Goal: Task Accomplishment & Management: Use online tool/utility

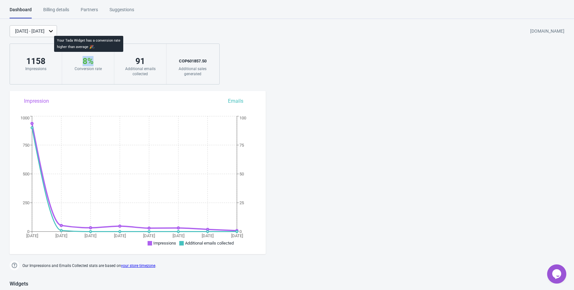
drag, startPoint x: 89, startPoint y: 61, endPoint x: 99, endPoint y: 61, distance: 9.6
click at [99, 61] on div "8 %" at bounding box center [88, 61] width 39 height 10
click at [257, 61] on div "[DATE] - [DATE] [DOMAIN_NAME] 1158 Impressions 8 % Your Tada Widget has a conve…" at bounding box center [287, 54] width 574 height 59
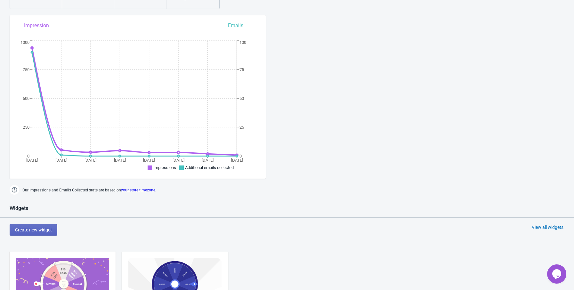
scroll to position [4, 0]
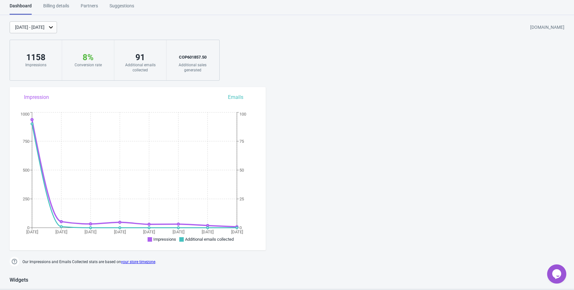
click at [48, 5] on div "Billing details" at bounding box center [56, 8] width 26 height 11
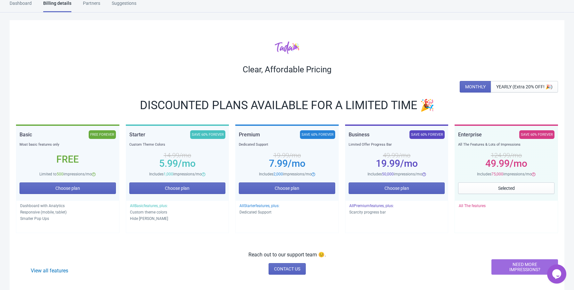
scroll to position [4, 0]
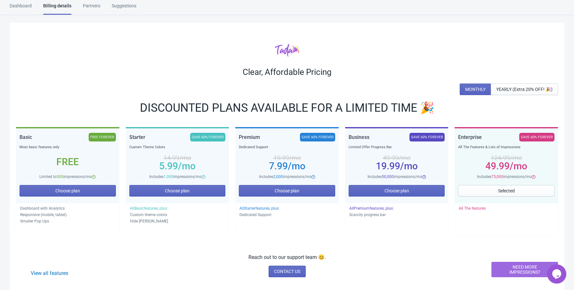
click at [93, 9] on div "Partners" at bounding box center [91, 8] width 17 height 11
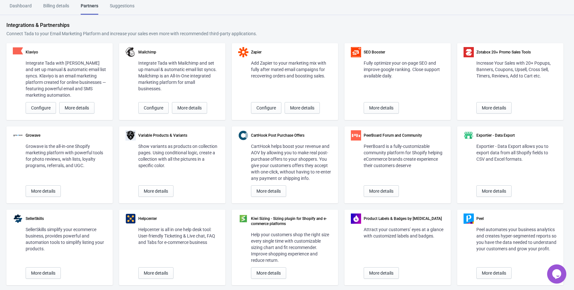
click at [125, 7] on div "Suggestions" at bounding box center [122, 8] width 25 height 11
click at [26, 5] on div "Dashboard" at bounding box center [21, 8] width 22 height 11
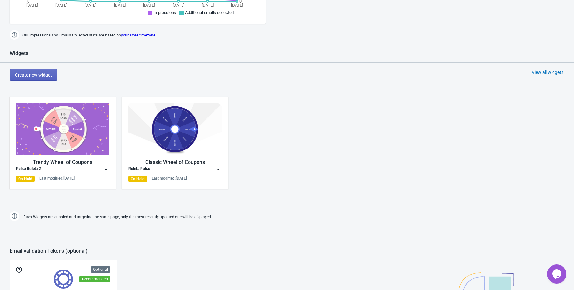
scroll to position [228, 0]
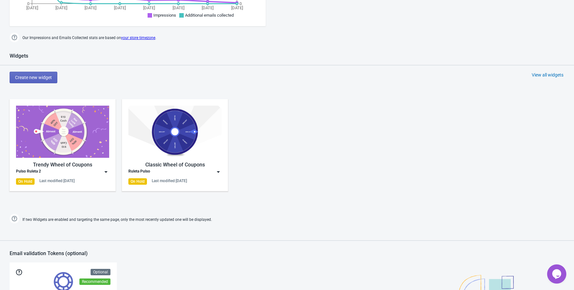
click at [49, 196] on div "Trendy Wheel of Coupons Pulso Ruleta 2 On Hold Last modified: [DATE] Classic Wh…" at bounding box center [287, 150] width 574 height 115
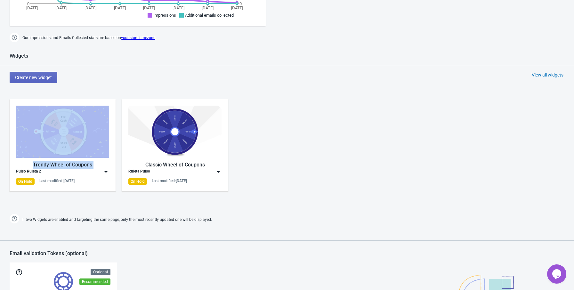
drag, startPoint x: 10, startPoint y: 174, endPoint x: -5, endPoint y: 177, distance: 15.3
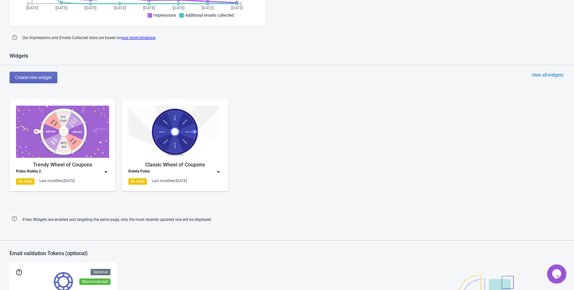
click at [7, 173] on div "Trendy Wheel of Coupons Pulso Ruleta 2 On Hold Last modified: [DATE] Classic Wh…" at bounding box center [287, 150] width 574 height 115
drag, startPoint x: 15, startPoint y: 182, endPoint x: 32, endPoint y: 181, distance: 17.3
click at [32, 181] on div "Trendy Wheel of Coupons Pulso Ruleta 2 On Hold Last modified: [DATE]" at bounding box center [63, 145] width 106 height 92
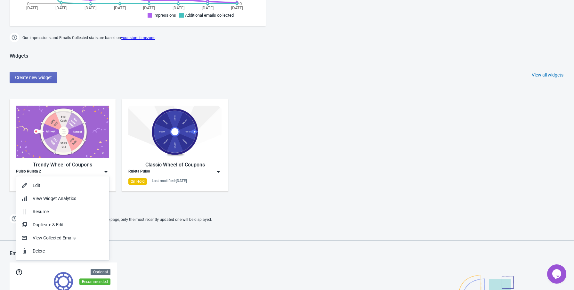
click at [0, 189] on div "Trendy Wheel of Coupons Pulso Ruleta 2 On Hold Last modified: [DATE] Classic Wh…" at bounding box center [287, 150] width 574 height 115
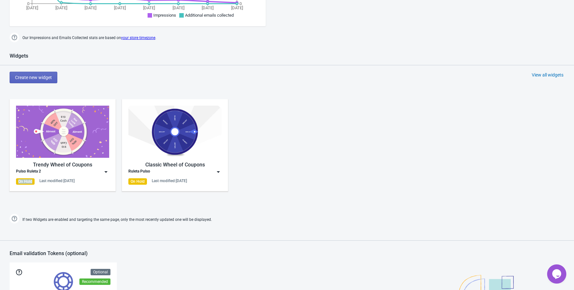
drag, startPoint x: 12, startPoint y: 184, endPoint x: 33, endPoint y: 181, distance: 21.6
click at [33, 181] on div "Trendy Wheel of Coupons Pulso Ruleta 2 On Hold Last modified: [DATE]" at bounding box center [63, 145] width 106 height 92
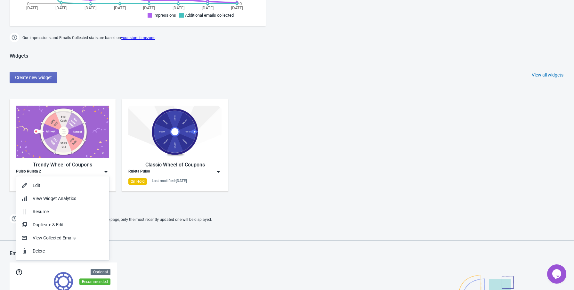
click at [4, 193] on div "Trendy Wheel of Coupons Pulso Ruleta 2 On Hold Last modified: [DATE] Classic Wh…" at bounding box center [287, 150] width 574 height 115
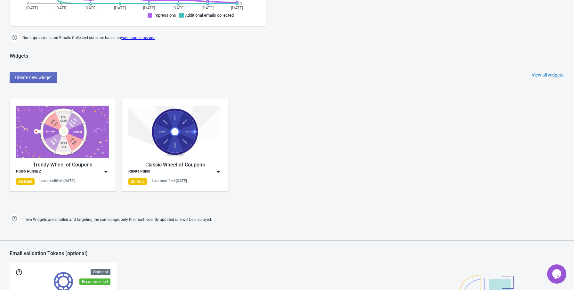
click at [106, 171] on img at bounding box center [106, 172] width 6 height 6
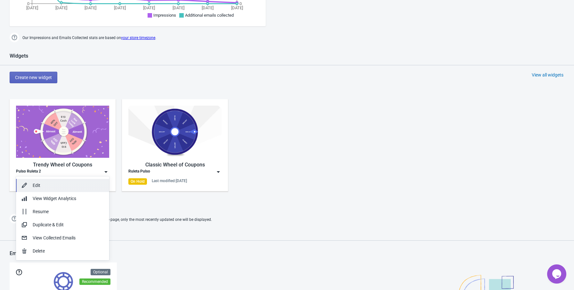
click at [86, 185] on div "Edit" at bounding box center [68, 185] width 71 height 7
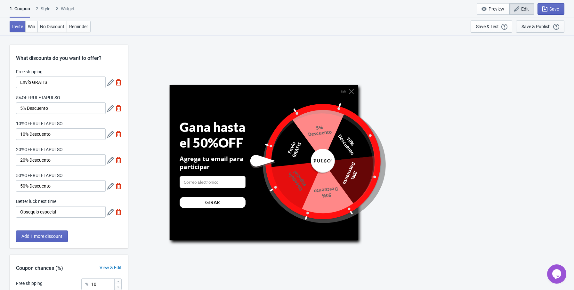
click at [542, 24] on div "Save & Publish" at bounding box center [536, 26] width 29 height 5
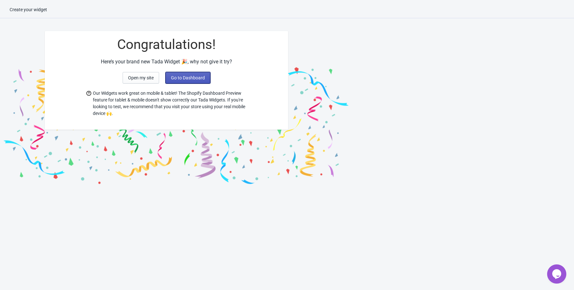
click at [184, 79] on span "Go to Dashboard" at bounding box center [188, 77] width 34 height 5
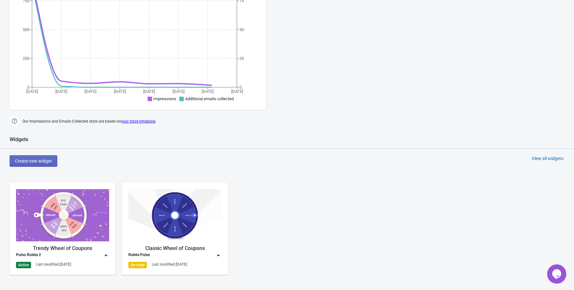
scroll to position [256, 0]
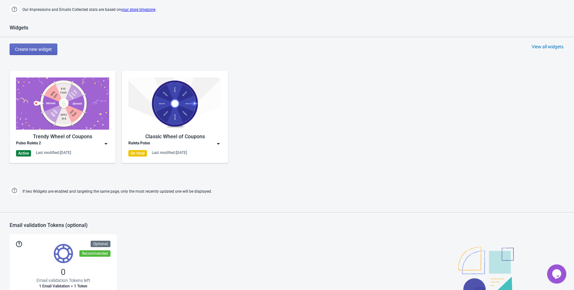
click at [50, 133] on div "Trendy Wheel of Coupons" at bounding box center [62, 137] width 93 height 8
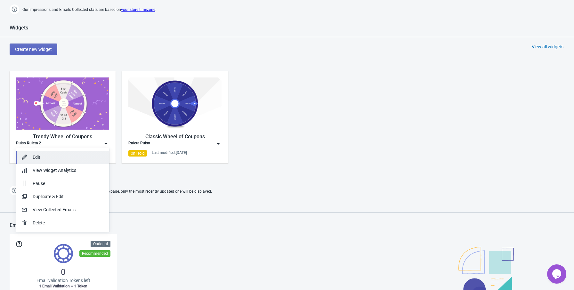
click at [41, 161] on button "Edit" at bounding box center [62, 157] width 93 height 13
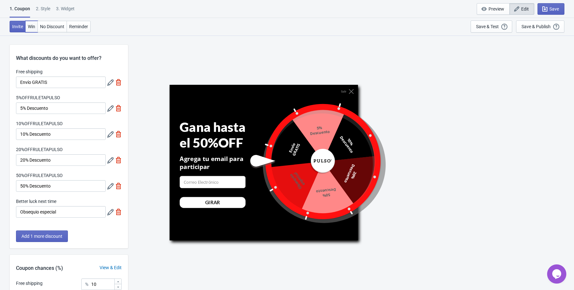
click at [32, 26] on span "Win" at bounding box center [31, 26] width 7 height 5
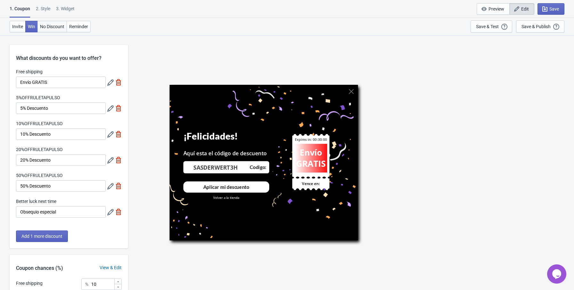
click at [51, 26] on span "No Discount" at bounding box center [52, 26] width 24 height 5
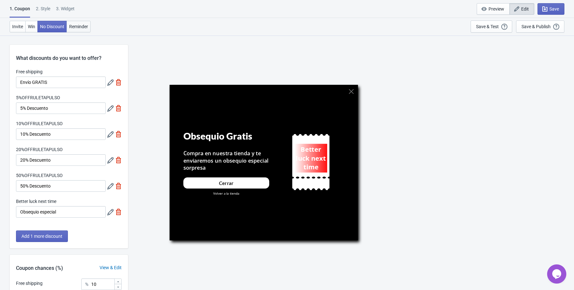
click at [78, 26] on span "Reminder" at bounding box center [78, 26] width 19 height 5
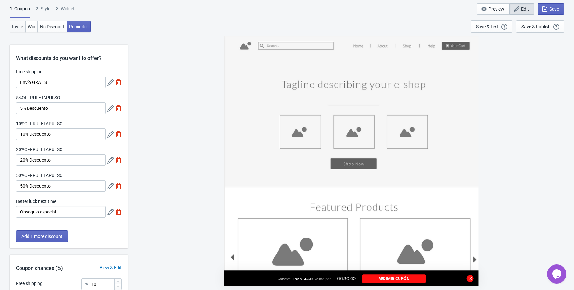
click at [18, 25] on span "Invite" at bounding box center [17, 26] width 11 height 5
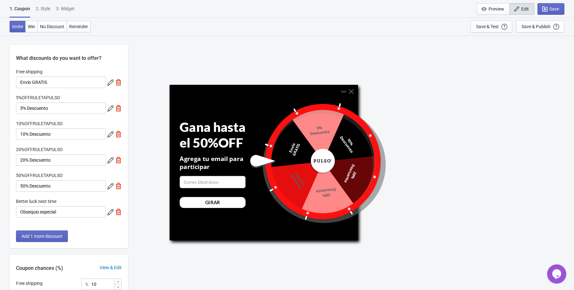
click at [68, 12] on div "3. Widget" at bounding box center [65, 10] width 19 height 11
select select "once"
select select "middle_left"
select select "1"
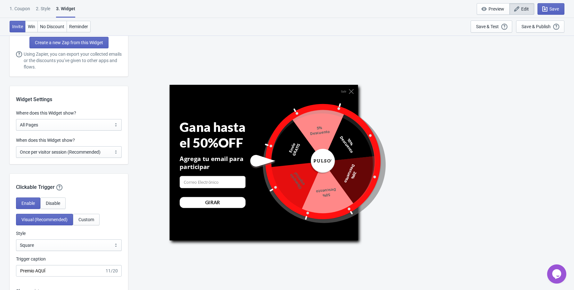
scroll to position [448, 0]
drag, startPoint x: 15, startPoint y: 152, endPoint x: 91, endPoint y: 154, distance: 75.3
click at [87, 154] on div "When does this Widget show? Every new visit of page Once every period of time O…" at bounding box center [69, 150] width 118 height 27
click at [92, 154] on select "Every new visit of page Once every period of time Once per visitor session (Rec…" at bounding box center [69, 152] width 106 height 12
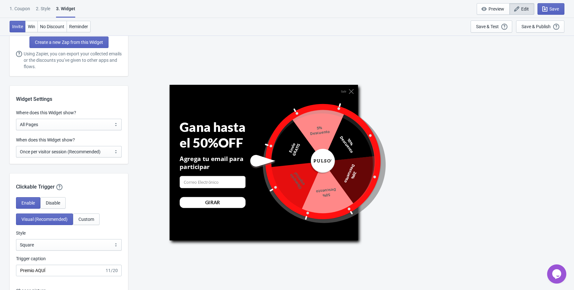
drag, startPoint x: 144, startPoint y: 61, endPoint x: 147, endPoint y: 67, distance: 6.4
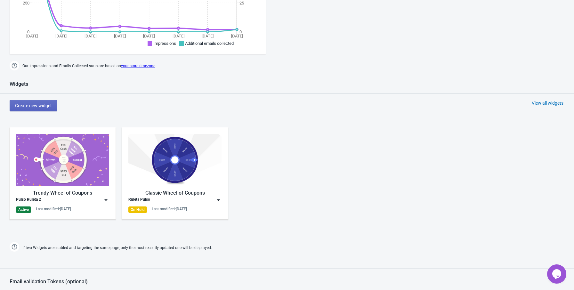
scroll to position [196, 0]
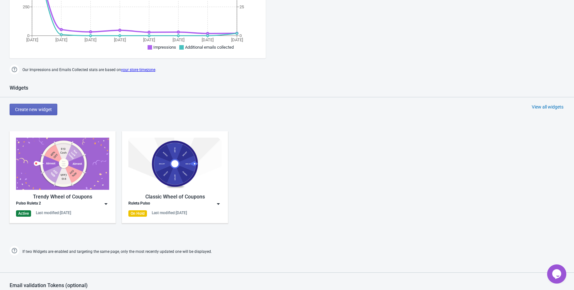
click at [107, 204] on img at bounding box center [106, 204] width 6 height 6
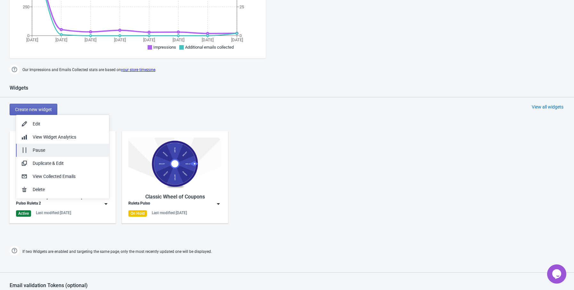
click at [47, 152] on div "Pause" at bounding box center [68, 150] width 71 height 7
